Goal: Navigation & Orientation: Find specific page/section

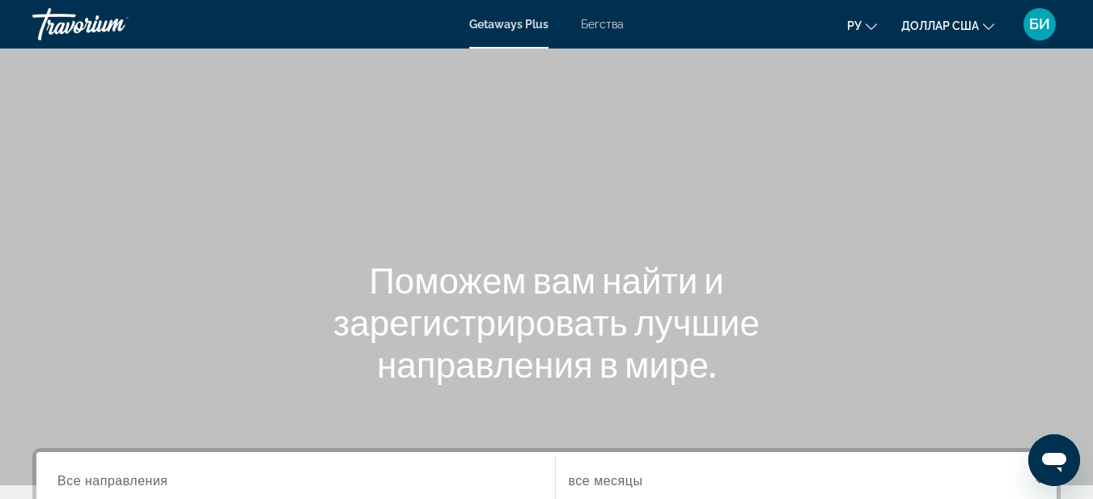
click at [762, 141] on div "Основное содержание" at bounding box center [546, 242] width 1093 height 485
click at [600, 26] on font "Бегства" at bounding box center [602, 24] width 43 height 13
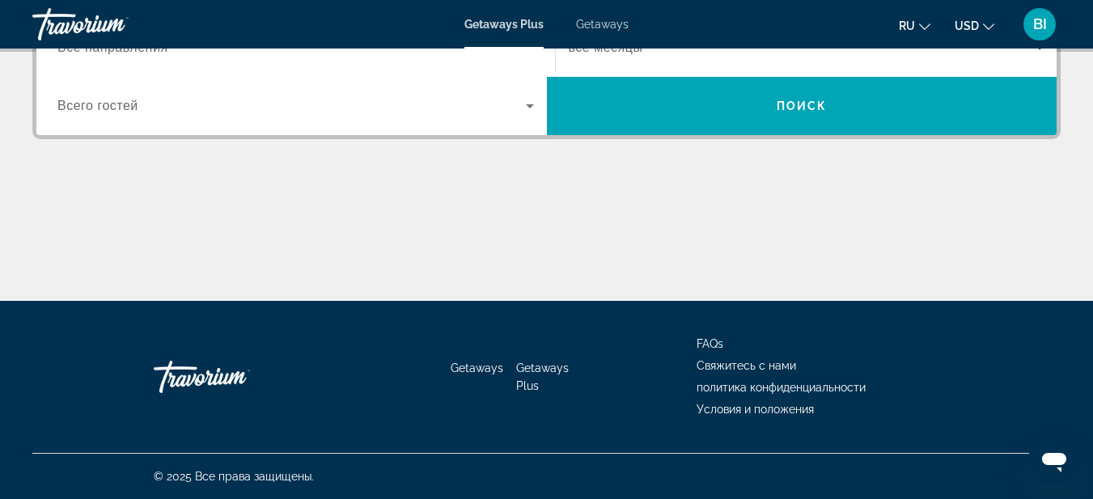
scroll to position [110, 0]
